Goal: Information Seeking & Learning: Learn about a topic

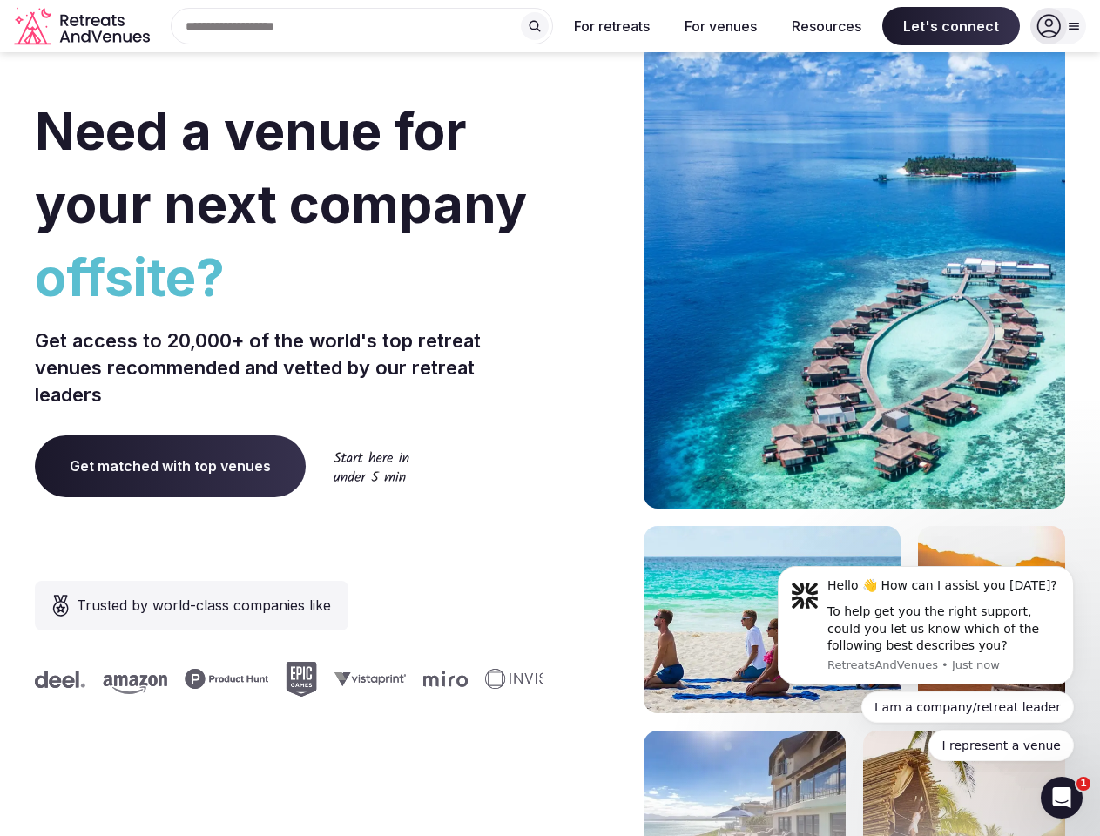
click at [550, 418] on div "Need a venue for your next company offsite? Get access to 20,000+ of the world'…" at bounding box center [550, 521] width 1030 height 1049
click at [362, 26] on div "Search Popular Destinations [GEOGRAPHIC_DATA], [GEOGRAPHIC_DATA] [GEOGRAPHIC_DA…" at bounding box center [355, 26] width 396 height 37
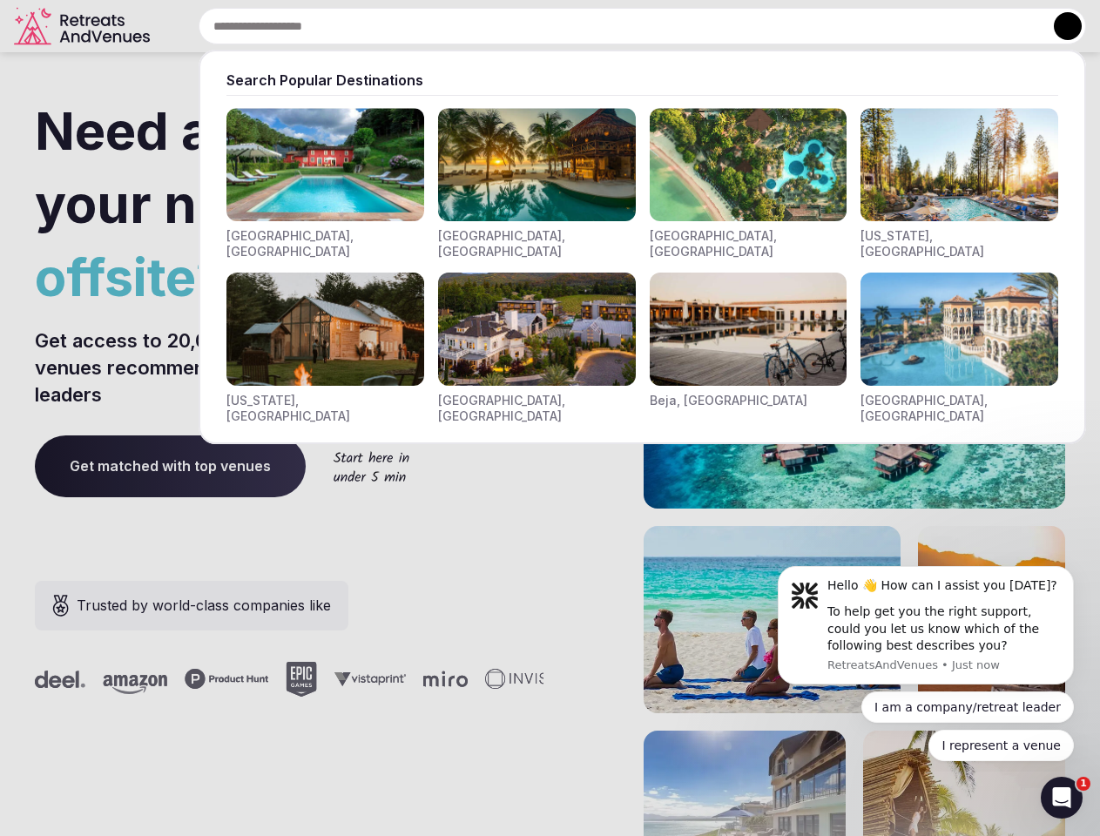
click at [535, 26] on input "text" at bounding box center [642, 26] width 887 height 37
click at [612, 26] on input "text" at bounding box center [642, 26] width 887 height 37
click at [720, 26] on input "text" at bounding box center [642, 26] width 887 height 37
click at [827, 26] on input "text" at bounding box center [642, 26] width 887 height 37
click at [951, 26] on input "text" at bounding box center [642, 26] width 887 height 37
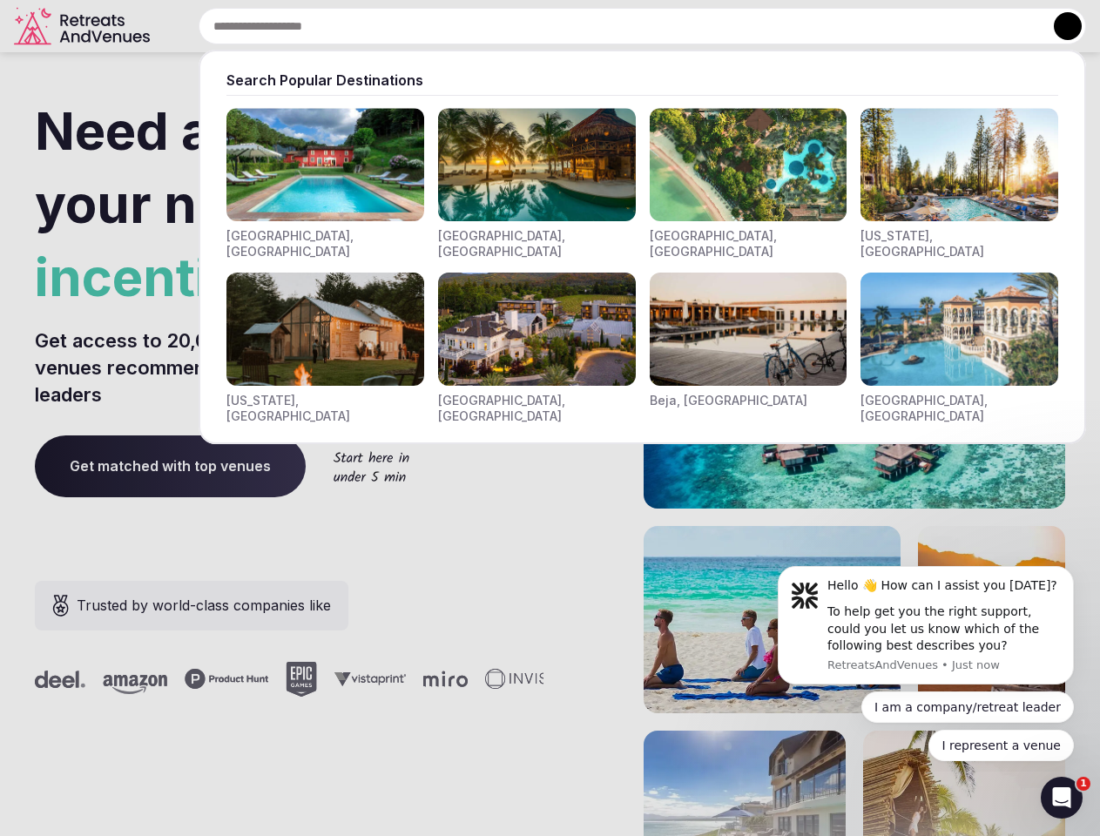
click at [1058, 26] on button at bounding box center [1068, 26] width 28 height 28
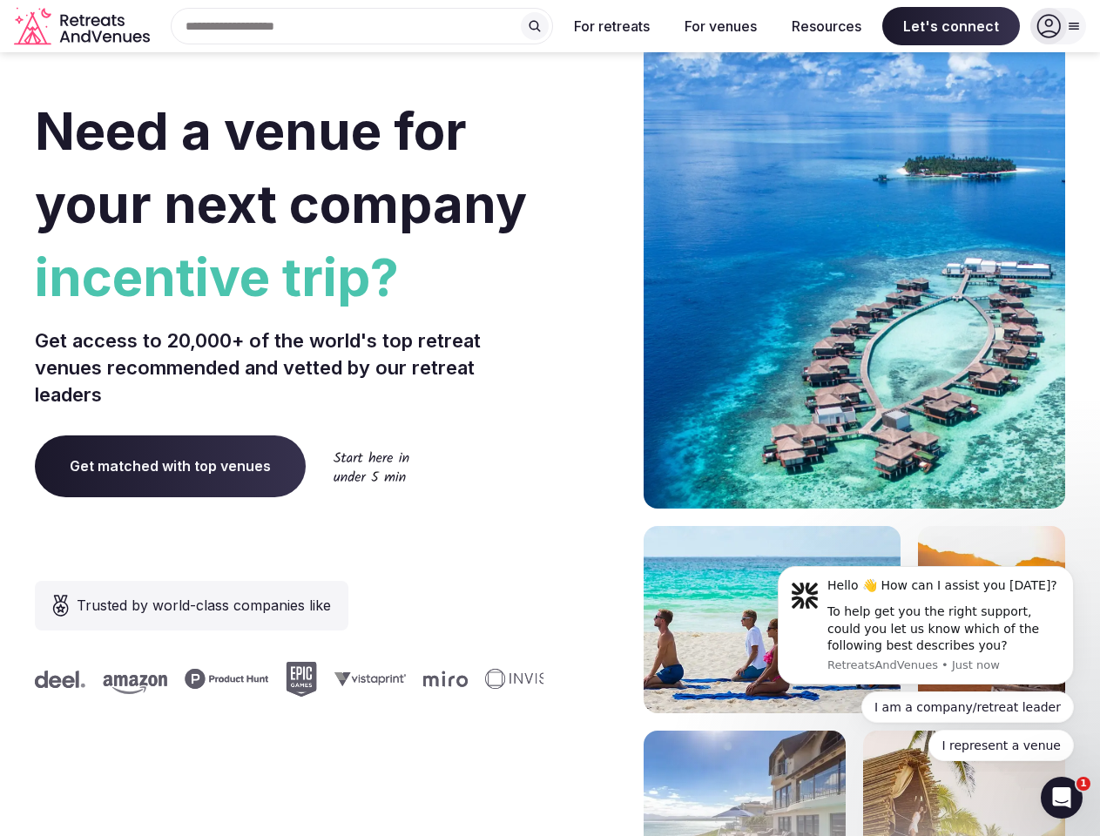
click at [926, 625] on div "To help get you the right support, could you let us know which of the following…" at bounding box center [943, 629] width 233 height 51
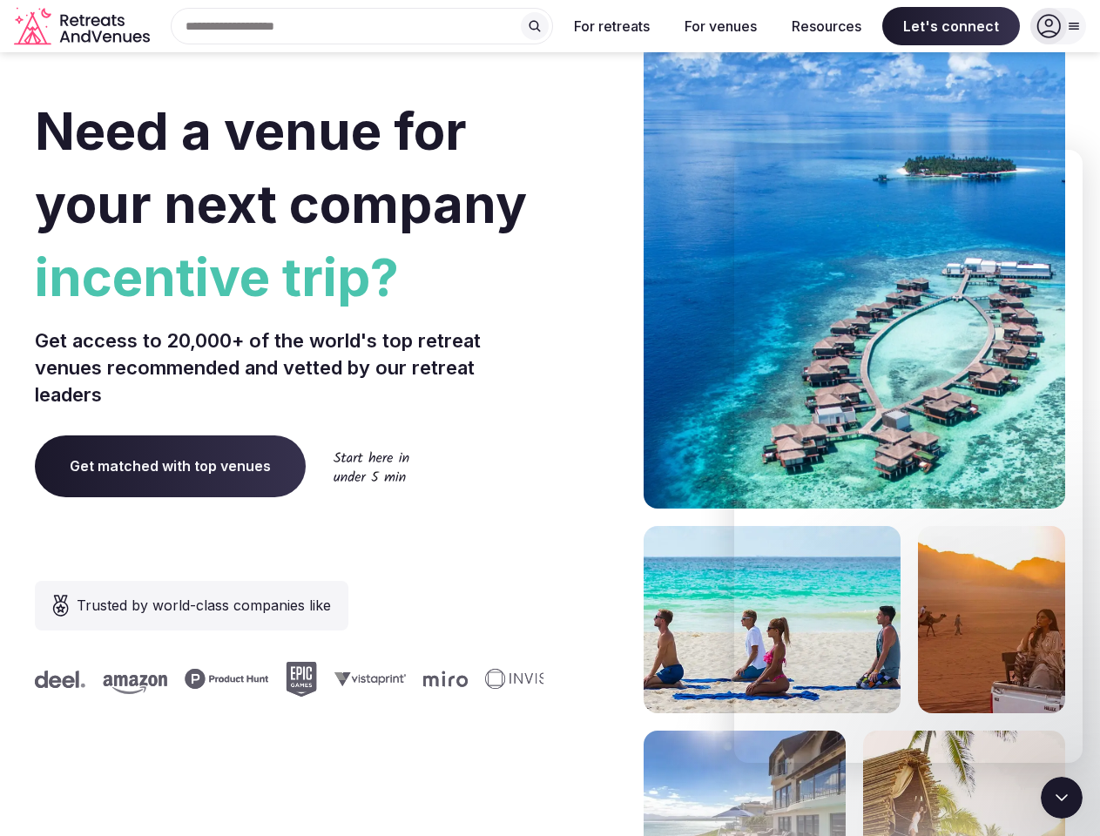
click at [1077, 571] on section "Need a venue for your next company incentive trip? Get access to 20,000+ of the…" at bounding box center [550, 521] width 1100 height 1049
